Goal: Task Accomplishment & Management: Manage account settings

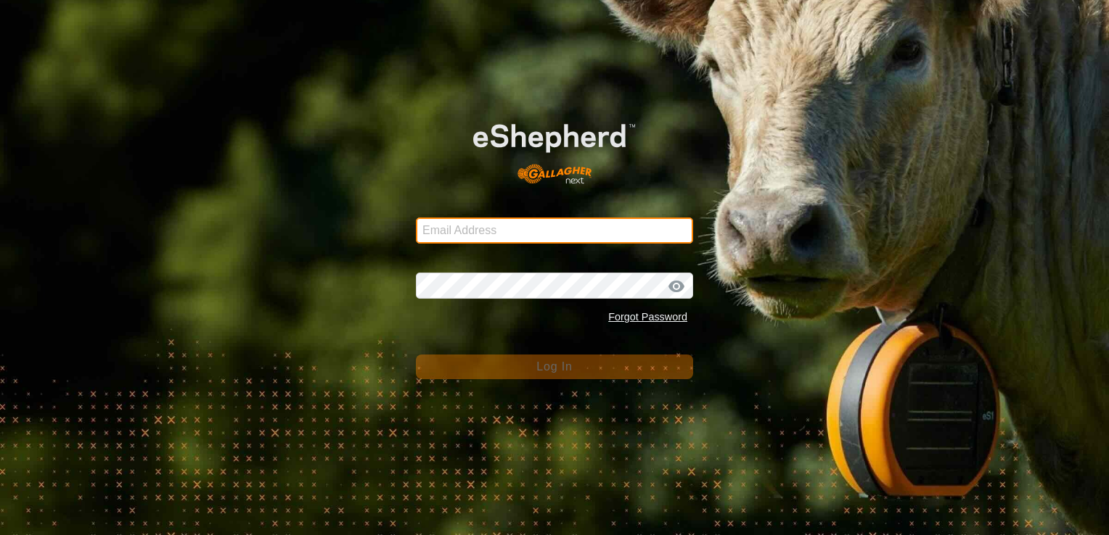
type input "[PERSON_NAME][EMAIL_ADDRESS][DOMAIN_NAME]"
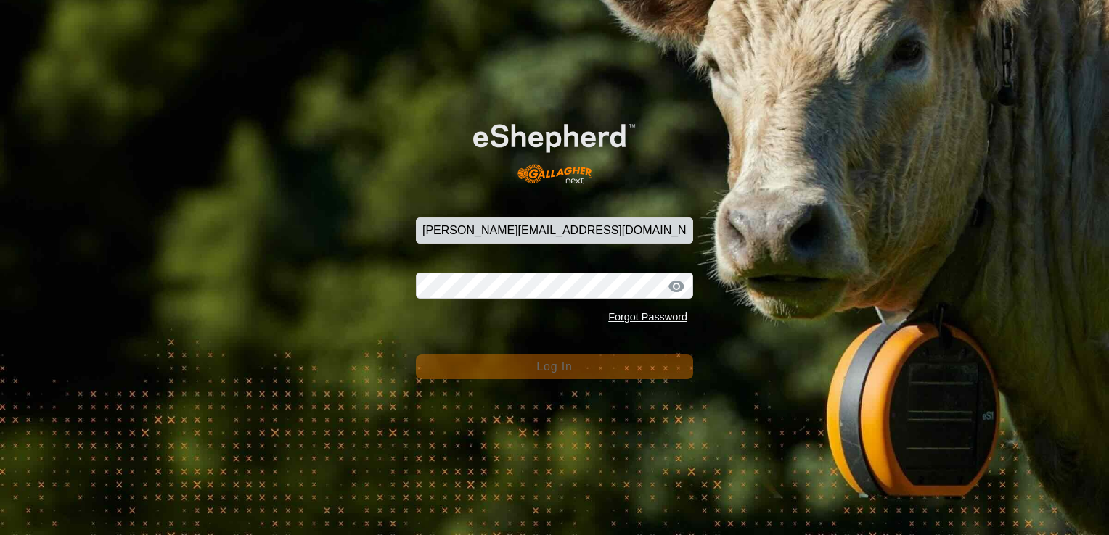
click at [752, 416] on div "Email Address [PERSON_NAME][EMAIL_ADDRESS][DOMAIN_NAME] Password Forgot Passwor…" at bounding box center [554, 267] width 1109 height 535
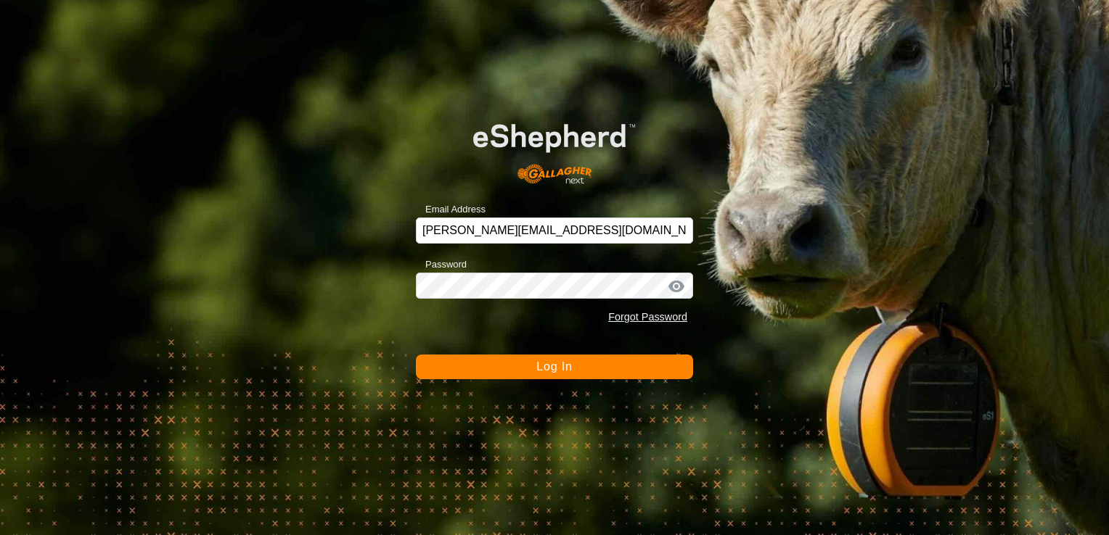
click at [633, 367] on button "Log In" at bounding box center [554, 367] width 277 height 25
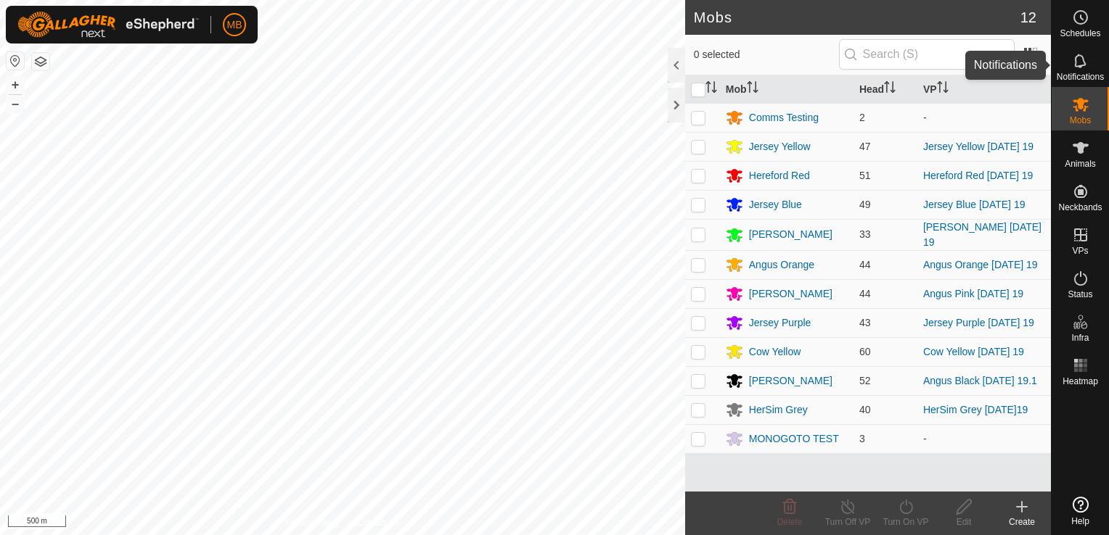
click at [1084, 70] on es-notification-svg-icon at bounding box center [1080, 60] width 26 height 23
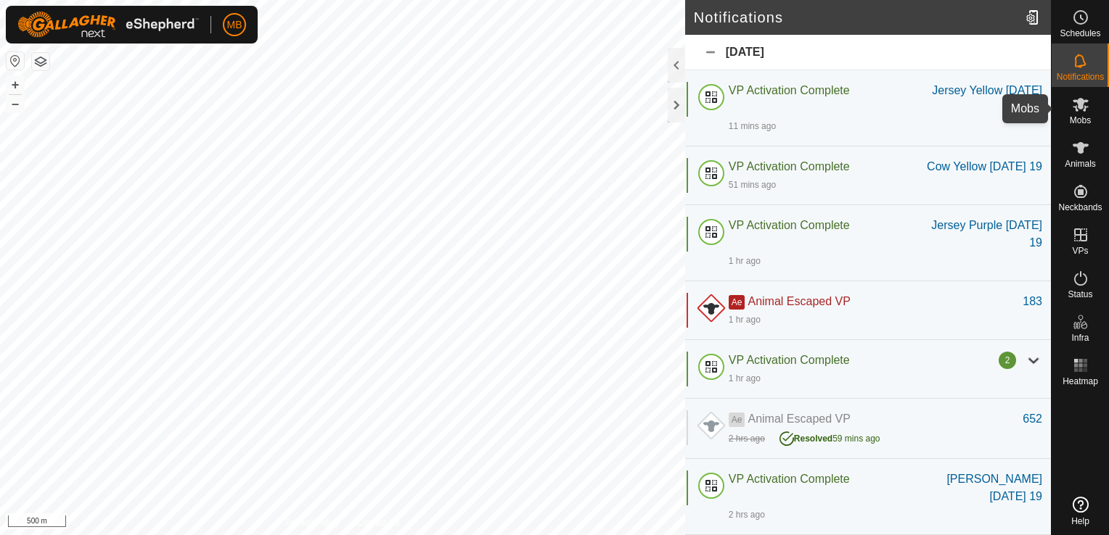
click at [1088, 120] on span "Mobs" at bounding box center [1079, 120] width 21 height 9
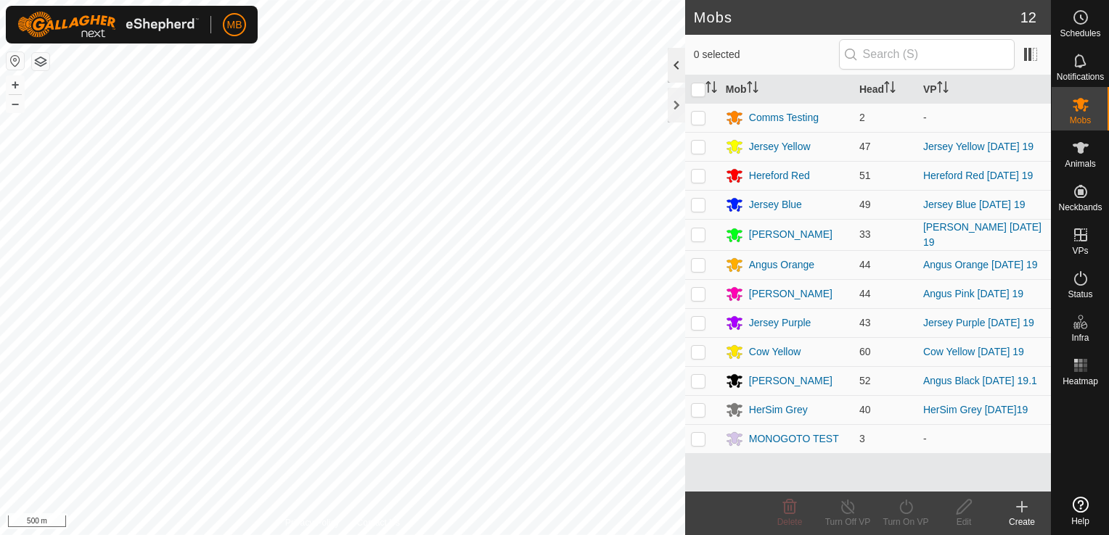
click at [676, 71] on div at bounding box center [676, 65] width 17 height 35
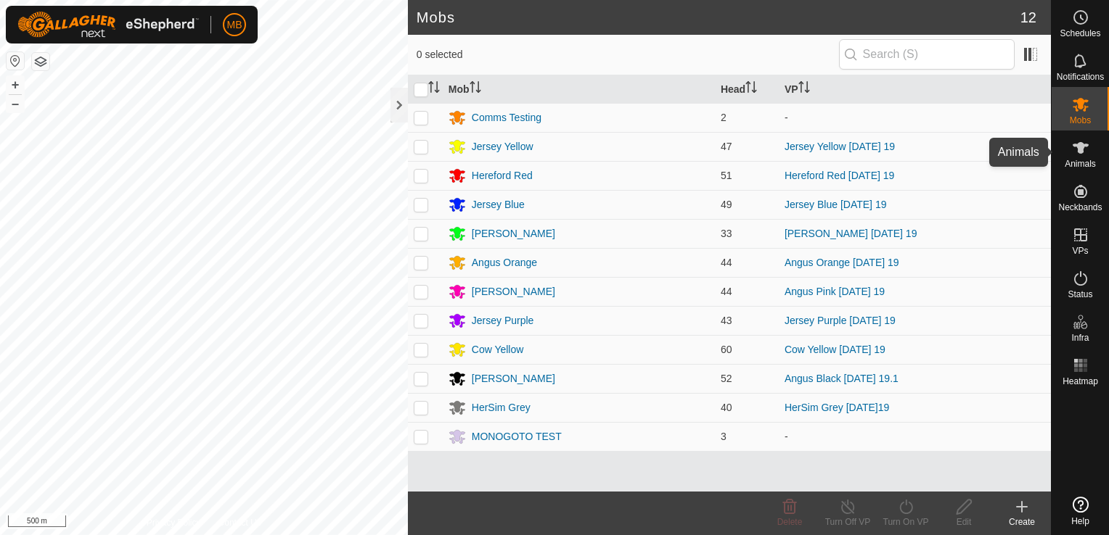
click at [1079, 169] on div "Animals" at bounding box center [1079, 153] width 57 height 44
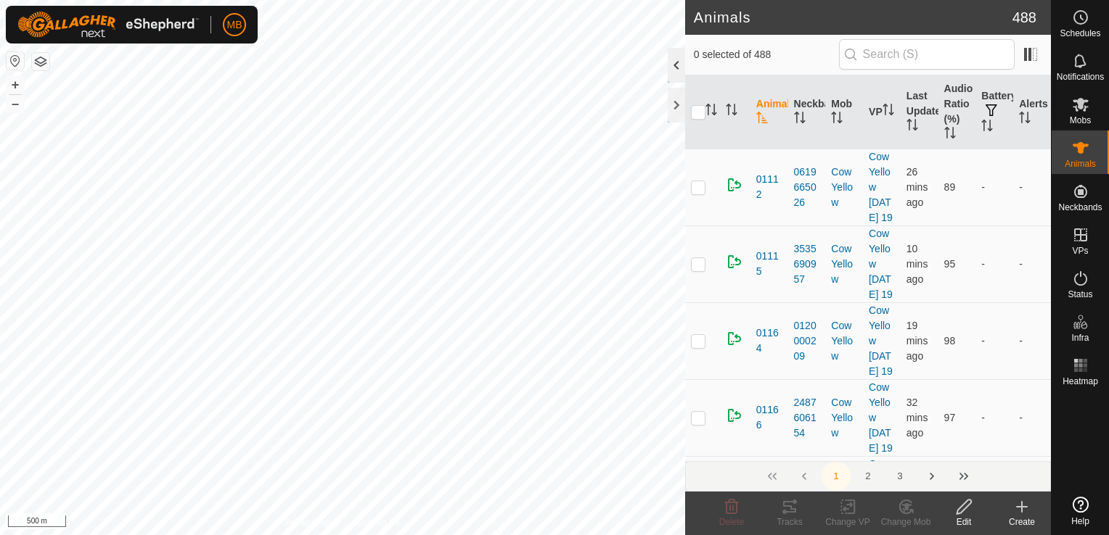
click at [678, 70] on div at bounding box center [676, 65] width 17 height 35
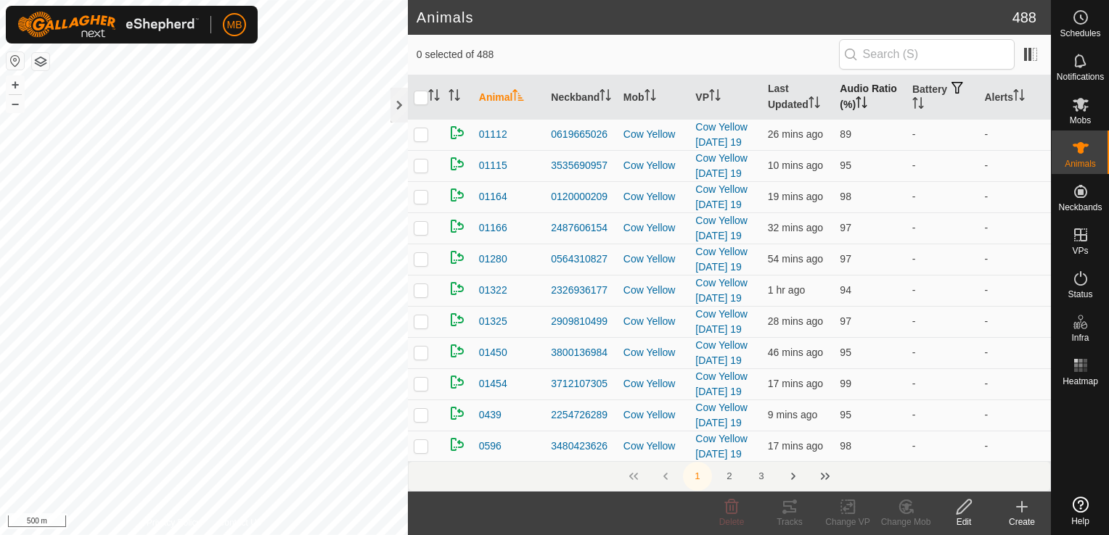
click at [853, 92] on th "Audio Ratio (%)" at bounding box center [870, 97] width 73 height 44
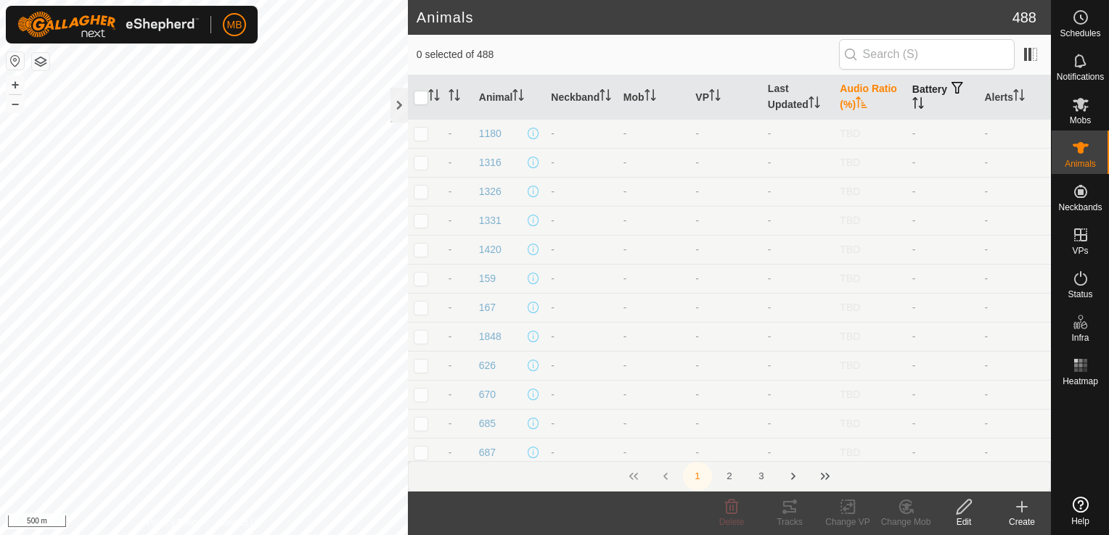
click at [912, 99] on icon "Activate to sort" at bounding box center [914, 98] width 5 height 3
click at [912, 104] on icon "Activate to sort" at bounding box center [918, 103] width 12 height 12
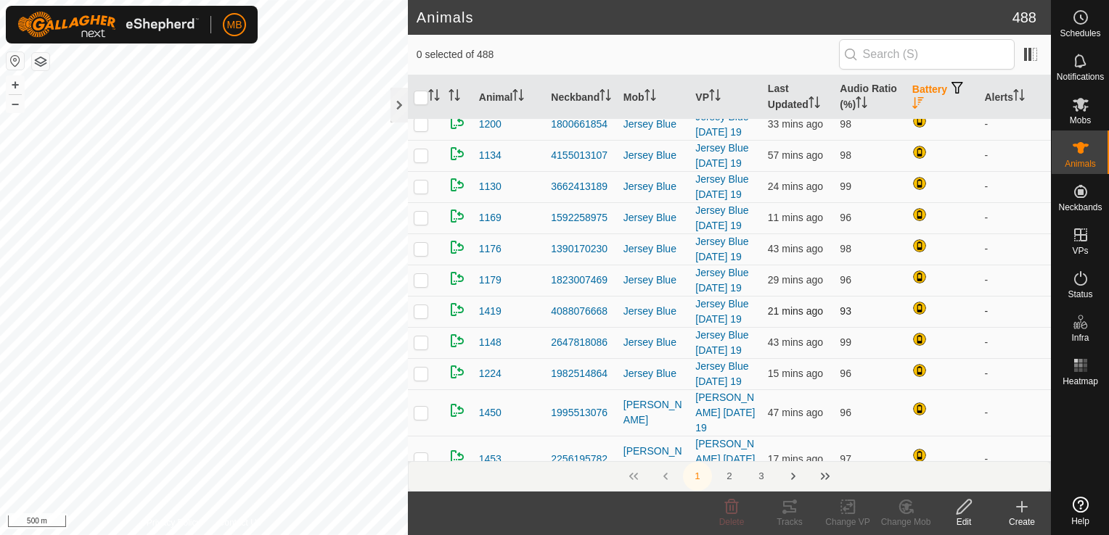
scroll to position [1583, 0]
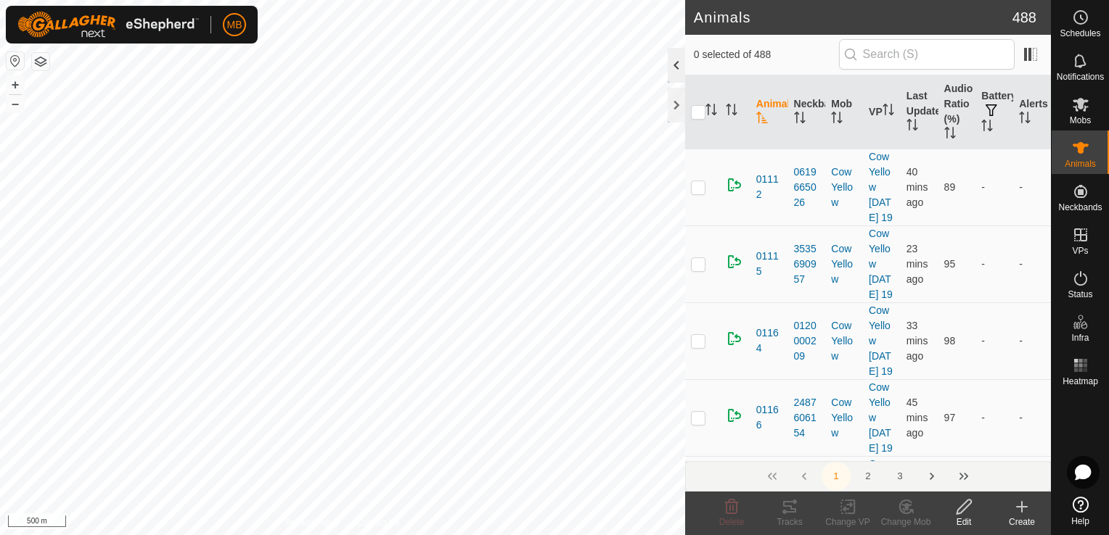
click at [674, 66] on div at bounding box center [676, 65] width 17 height 35
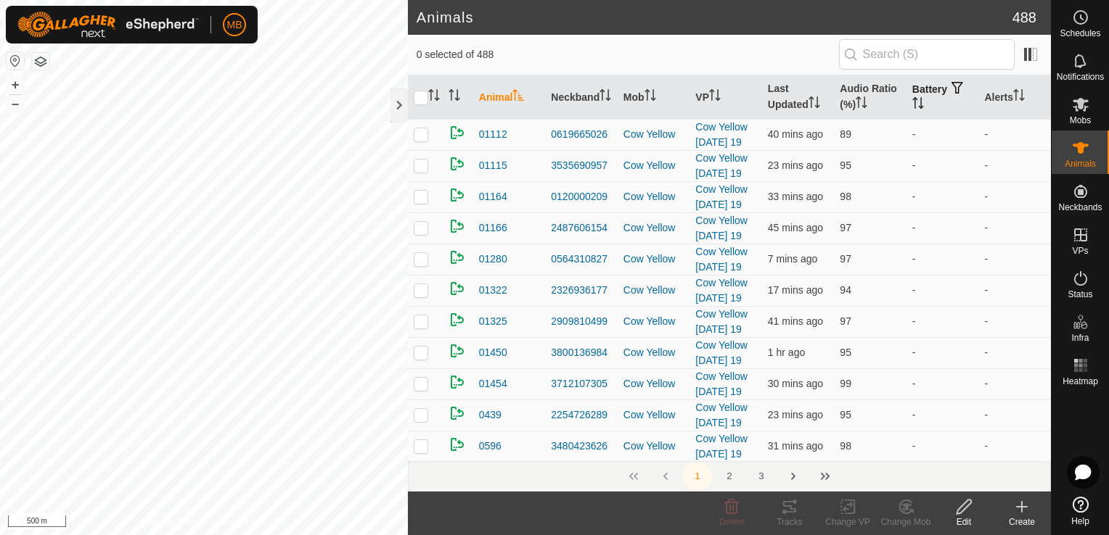
click at [917, 99] on th "Battery" at bounding box center [942, 97] width 73 height 44
click at [910, 90] on th "Battery" at bounding box center [942, 97] width 73 height 44
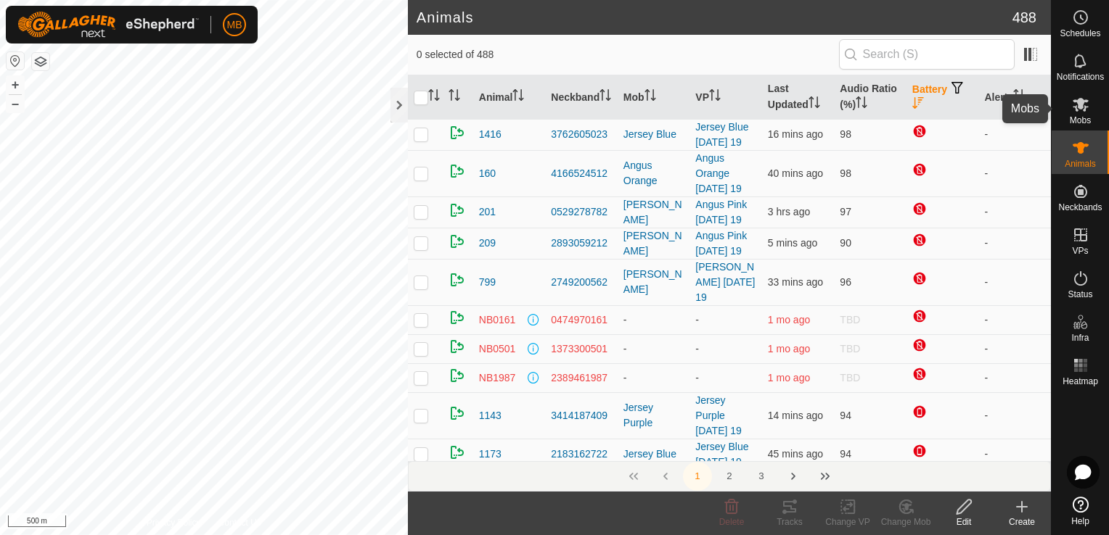
click at [1074, 107] on icon at bounding box center [1080, 105] width 16 height 14
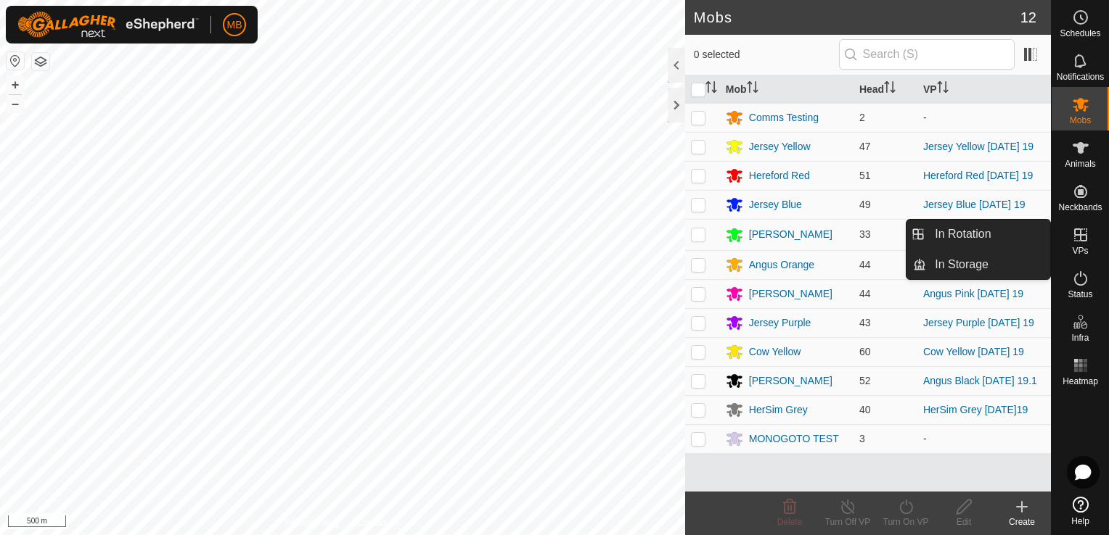
drag, startPoint x: 1074, startPoint y: 107, endPoint x: 1072, endPoint y: 245, distance: 137.1
click at [1072, 245] on es-menu-bar "Schedules Notifications Mobs Animals Neckbands VPs Status Infra Heatmap Help In…" at bounding box center [1080, 267] width 58 height 535
click at [1012, 244] on link "In Rotation" at bounding box center [988, 234] width 124 height 29
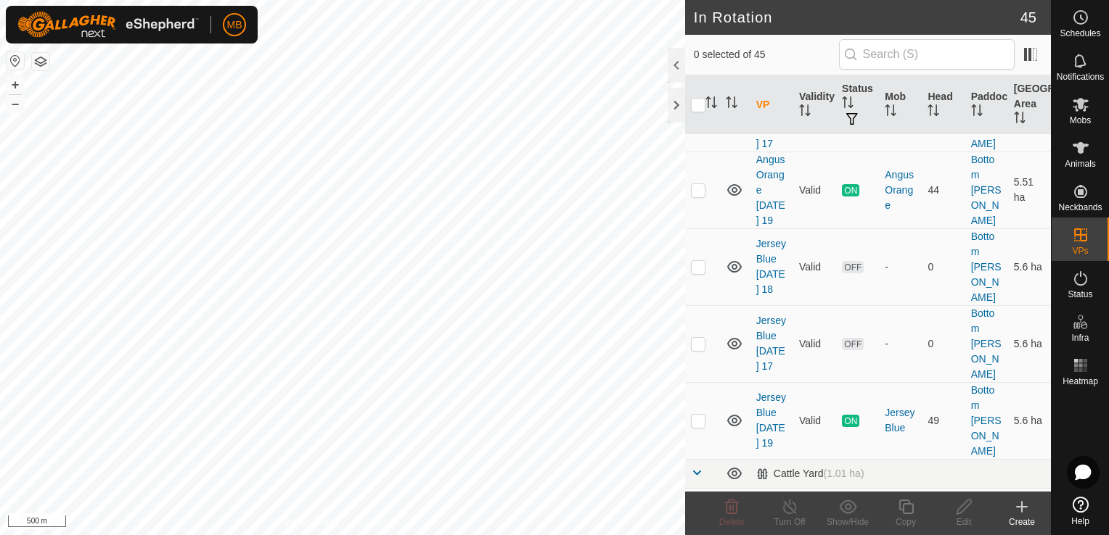
scroll to position [171, 0]
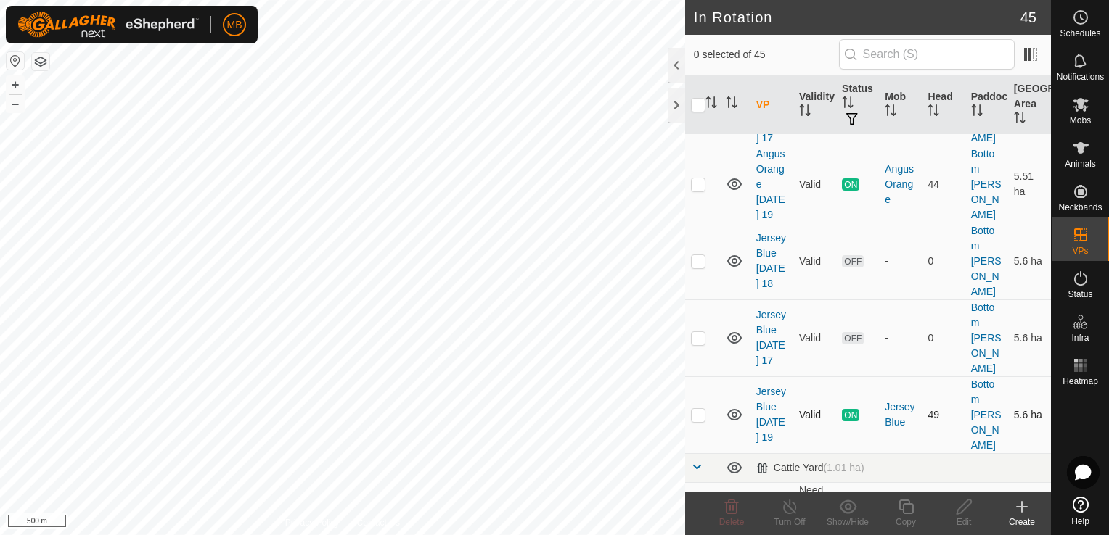
click at [695, 409] on p-checkbox at bounding box center [698, 415] width 15 height 12
checkbox input "true"
click at [901, 501] on icon at bounding box center [906, 506] width 18 height 17
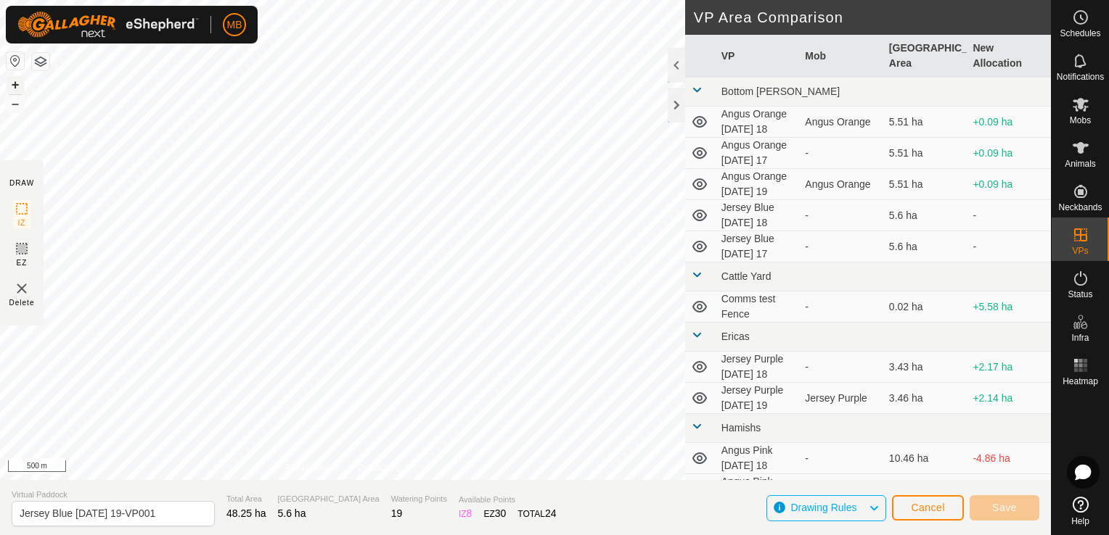
click at [18, 86] on button "+" at bounding box center [15, 84] width 17 height 17
click at [17, 86] on button "+" at bounding box center [15, 84] width 17 height 17
click at [915, 166] on div "DRAW IZ EZ Delete Privacy Policy Contact Us + – ⇧ i 100 m VP Area Comparison VP…" at bounding box center [525, 240] width 1051 height 480
click at [17, 83] on button "+" at bounding box center [15, 84] width 17 height 17
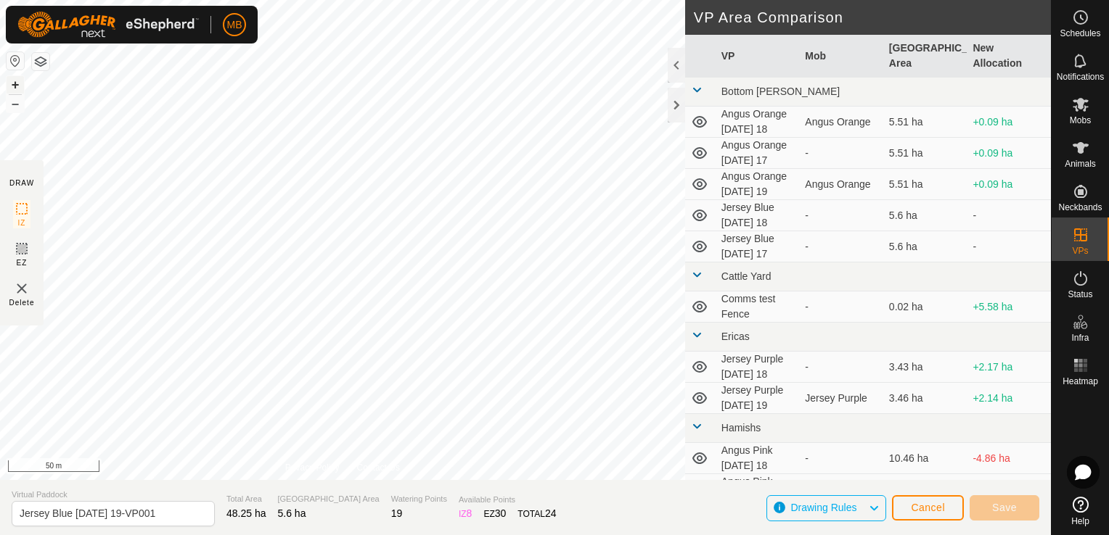
click at [17, 83] on button "+" at bounding box center [15, 84] width 17 height 17
click at [15, 85] on button "+" at bounding box center [15, 84] width 17 height 17
click at [14, 102] on button "–" at bounding box center [15, 103] width 17 height 17
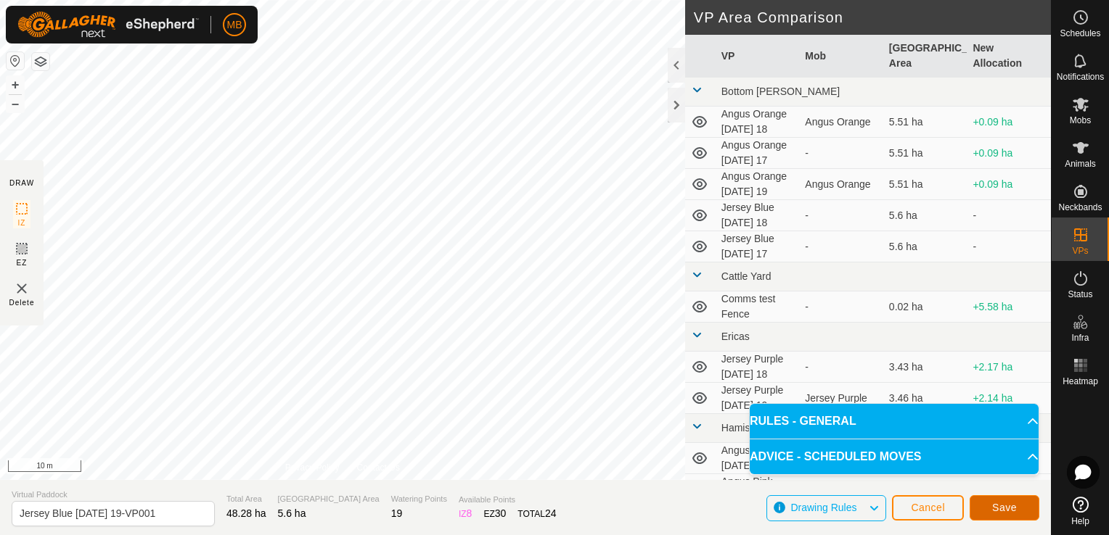
click at [990, 509] on button "Save" at bounding box center [1004, 508] width 70 height 25
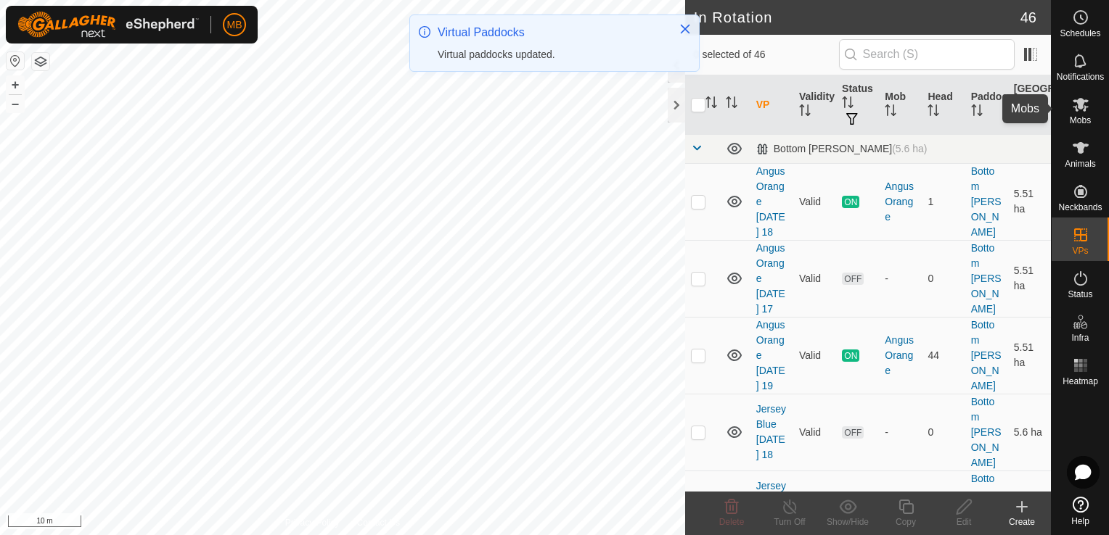
click at [1081, 106] on icon at bounding box center [1080, 105] width 16 height 14
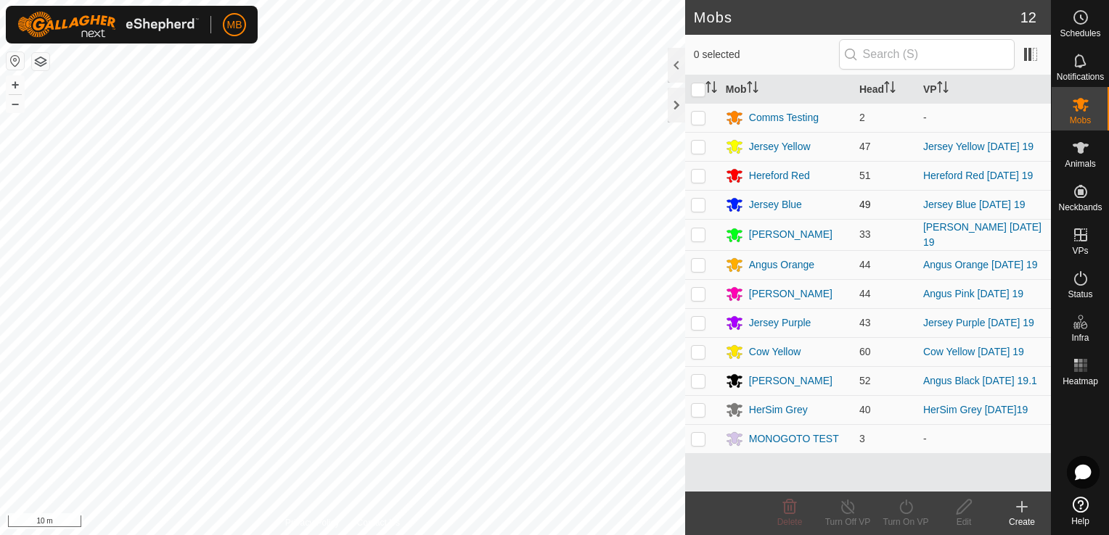
click at [691, 205] on p-tablecheckbox at bounding box center [698, 205] width 15 height 12
click at [702, 205] on p-checkbox at bounding box center [698, 205] width 15 height 12
checkbox input "false"
click at [752, 202] on div "Jersey Blue" at bounding box center [775, 204] width 53 height 15
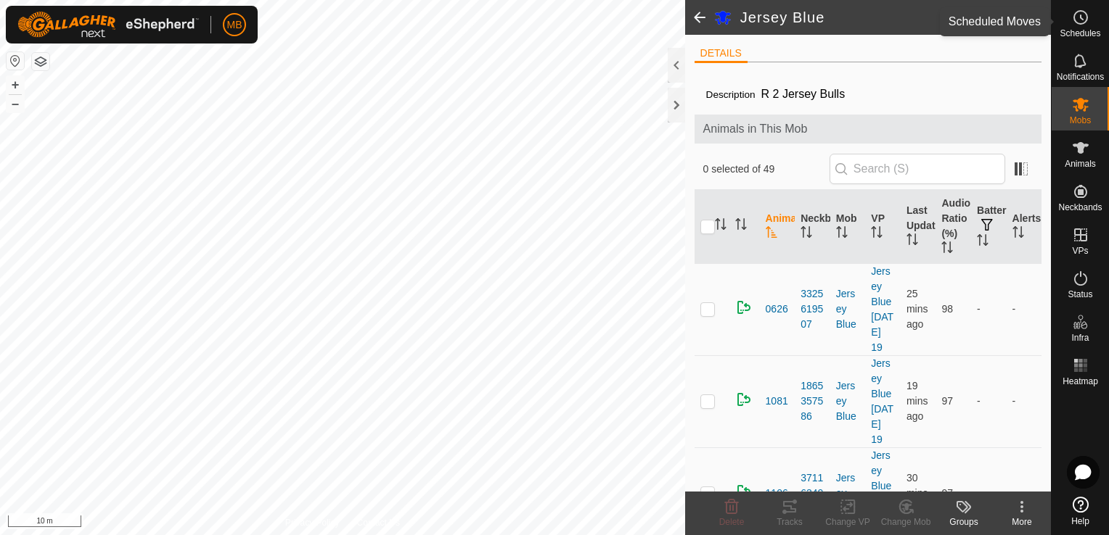
click at [1065, 33] on span "Schedules" at bounding box center [1079, 33] width 41 height 9
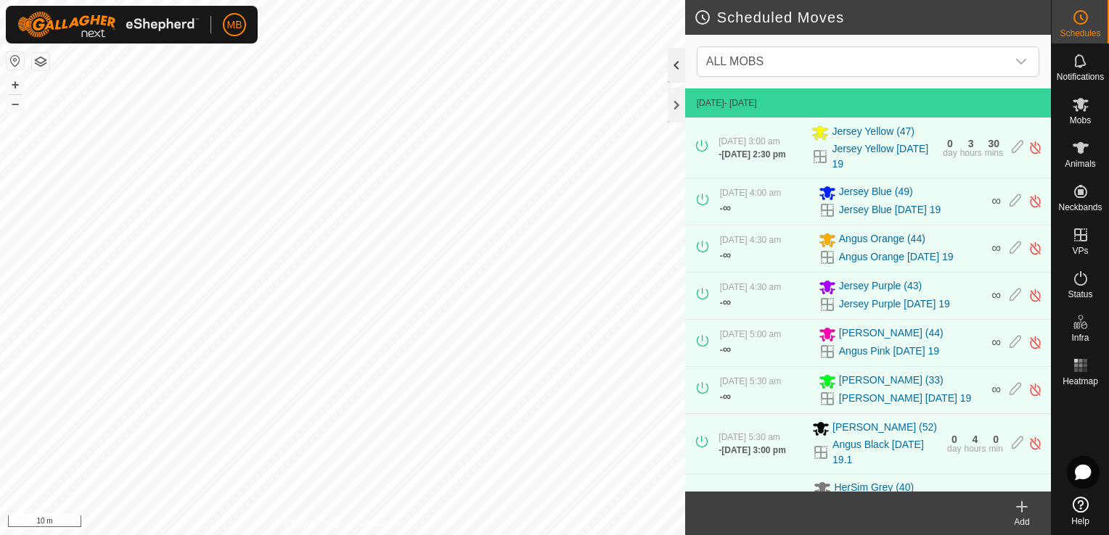
click at [679, 71] on div at bounding box center [676, 65] width 17 height 35
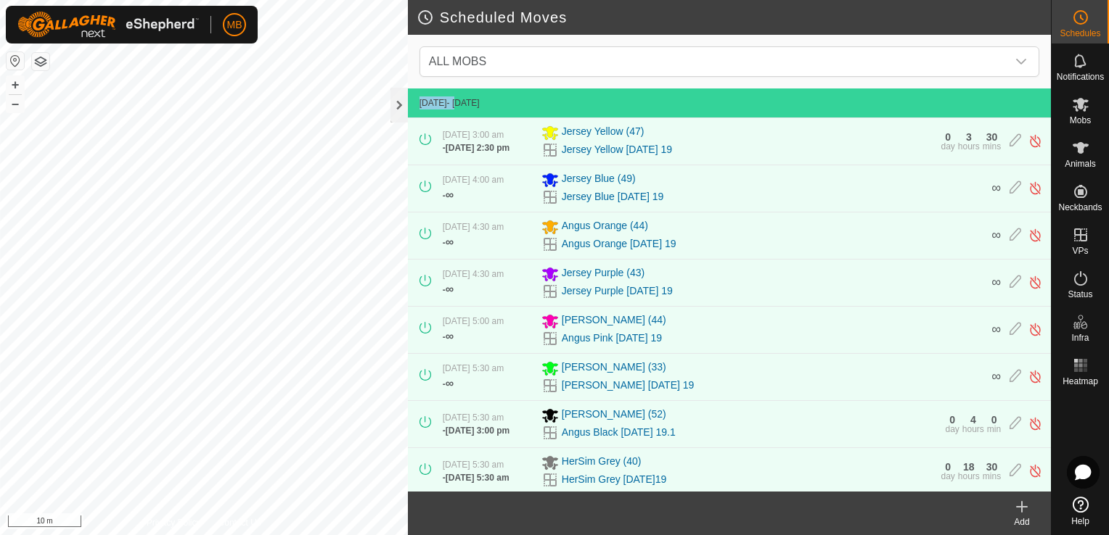
drag, startPoint x: 796, startPoint y: 39, endPoint x: 477, endPoint y: 90, distance: 323.3
click at [477, 90] on div "ALL MOBS [DATE] - [DATE] [DATE] 3:00 am - [DATE] 2:30 pm Jersey Yellow (47) Jer…" at bounding box center [729, 263] width 643 height 457
click at [395, 106] on div at bounding box center [398, 105] width 17 height 35
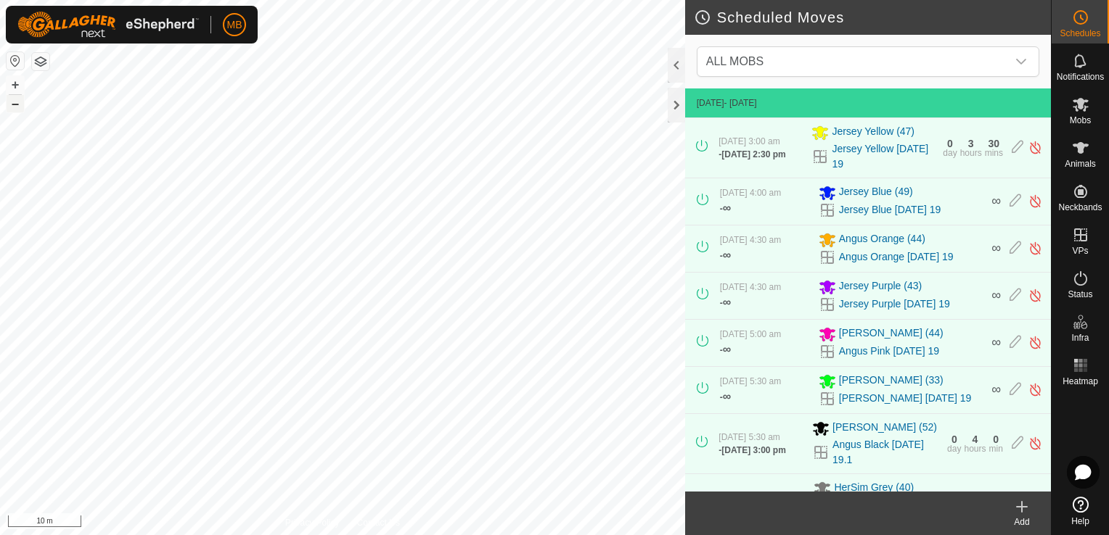
click at [16, 104] on button "–" at bounding box center [15, 103] width 17 height 17
click at [12, 81] on button "+" at bounding box center [15, 84] width 17 height 17
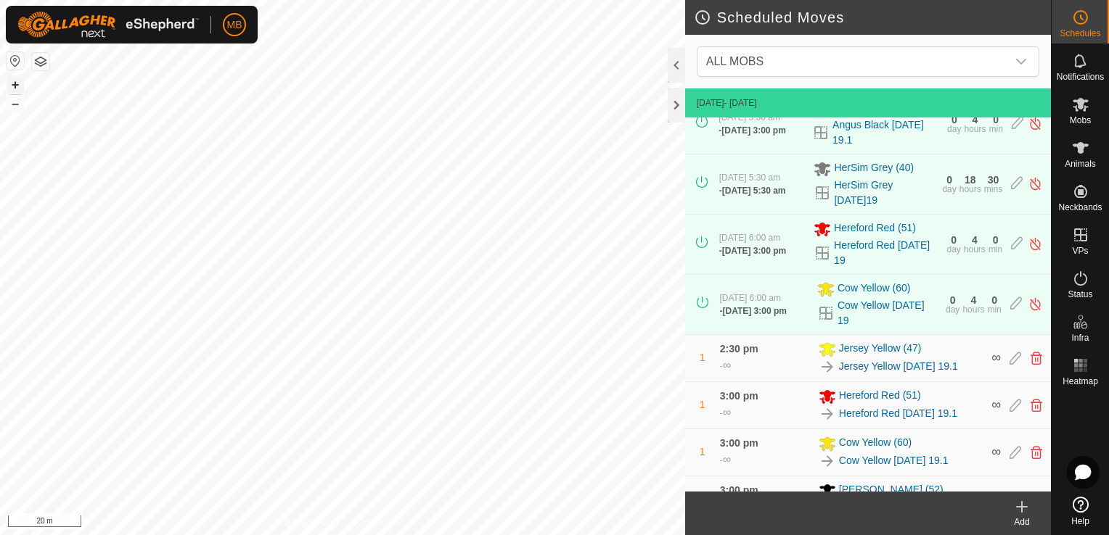
scroll to position [371, 0]
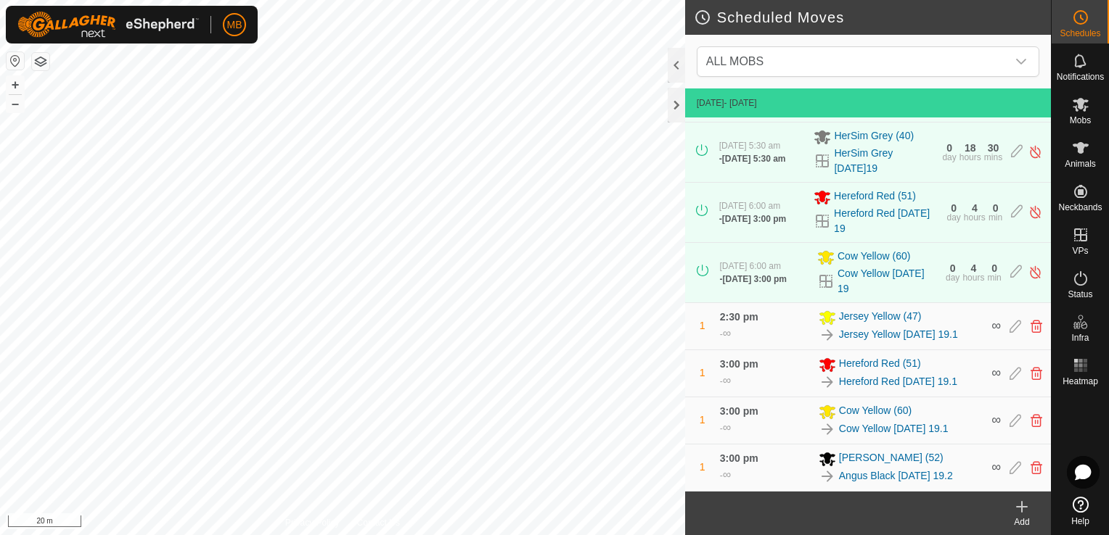
click at [1019, 430] on div "1 3:00 pm - ∞ Cow Yellow (60) Cow Yellow [DATE] 19.1 ∞" at bounding box center [868, 421] width 354 height 46
